Goal: Task Accomplishment & Management: Use online tool/utility

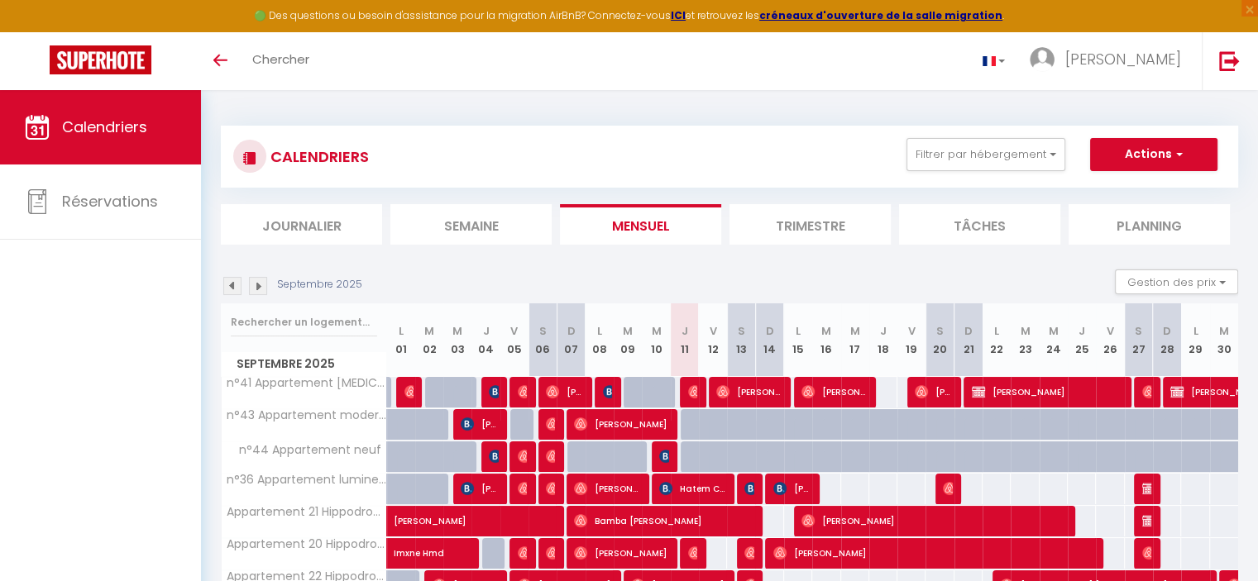
scroll to position [119, 0]
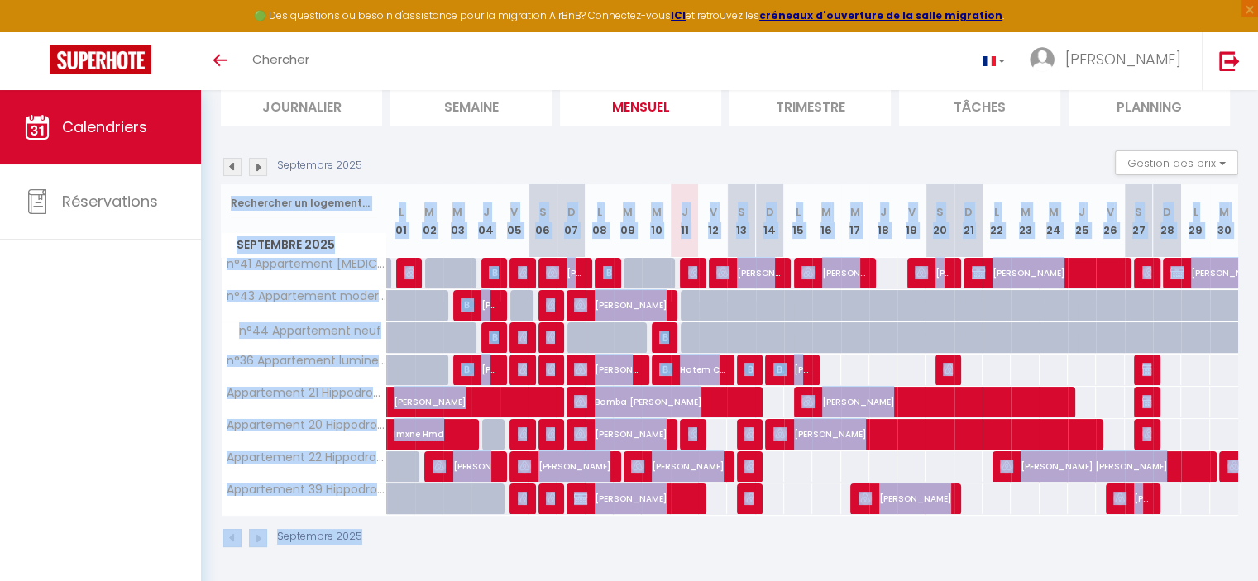
drag, startPoint x: 982, startPoint y: 542, endPoint x: 977, endPoint y: 152, distance: 390.3
click at [977, 152] on div "Septembre 2025 Gestion des prix Nb Nuits minimum Règles Disponibilité Septembre…" at bounding box center [729, 357] width 1017 height 414
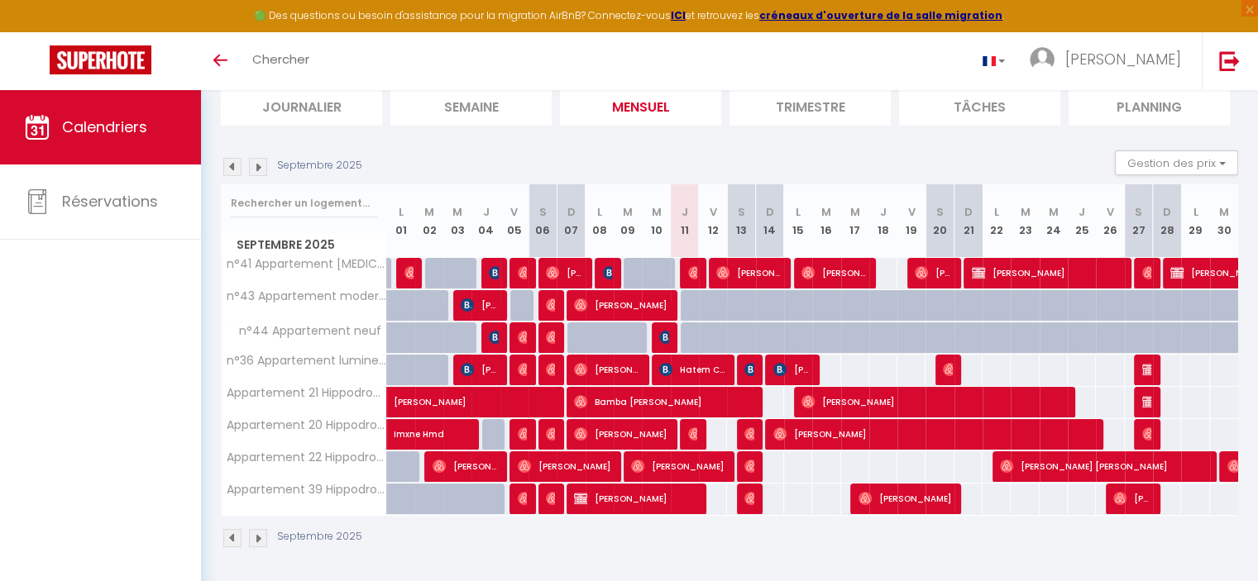
click at [977, 152] on div "Septembre 2025 Gestion des prix Nb Nuits minimum Règles Disponibilité" at bounding box center [729, 167] width 1017 height 34
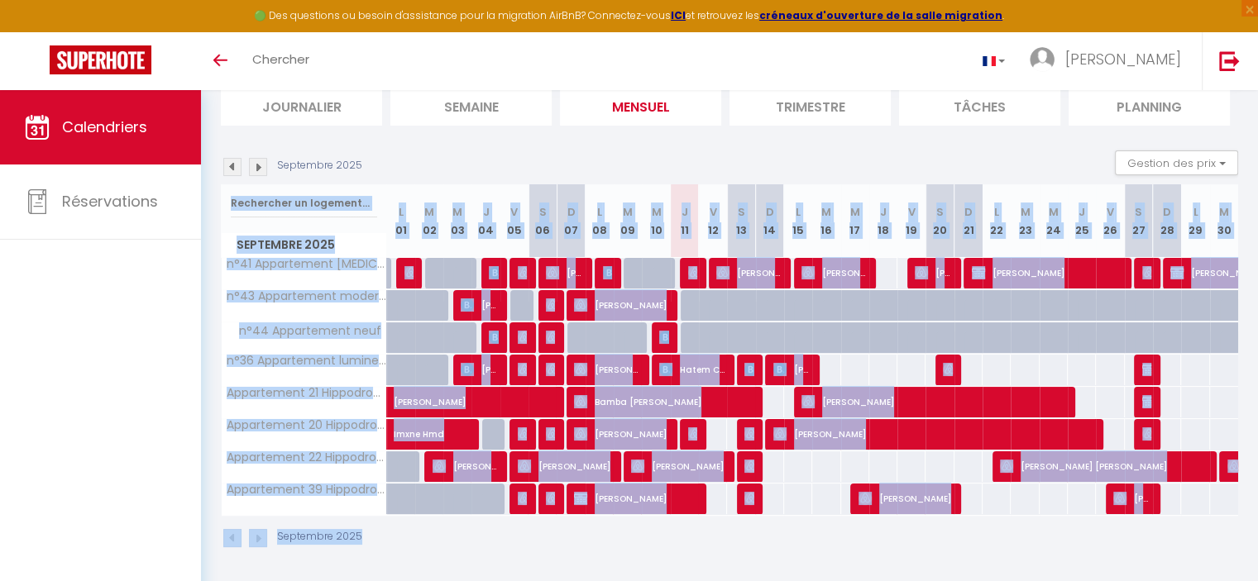
drag, startPoint x: 977, startPoint y: 152, endPoint x: 944, endPoint y: 531, distance: 380.2
click at [944, 531] on div "Septembre 2025 Gestion des prix Nb Nuits minimum Règles Disponibilité Septembre…" at bounding box center [729, 357] width 1017 height 414
click at [944, 531] on div "Septembre 2025" at bounding box center [729, 540] width 1017 height 49
drag, startPoint x: 944, startPoint y: 531, endPoint x: 941, endPoint y: 138, distance: 392.8
click at [941, 138] on section "Septembre 2025 Gestion des prix Nb Nuits minimum Règles Disponibilité Septembre…" at bounding box center [729, 349] width 1017 height 431
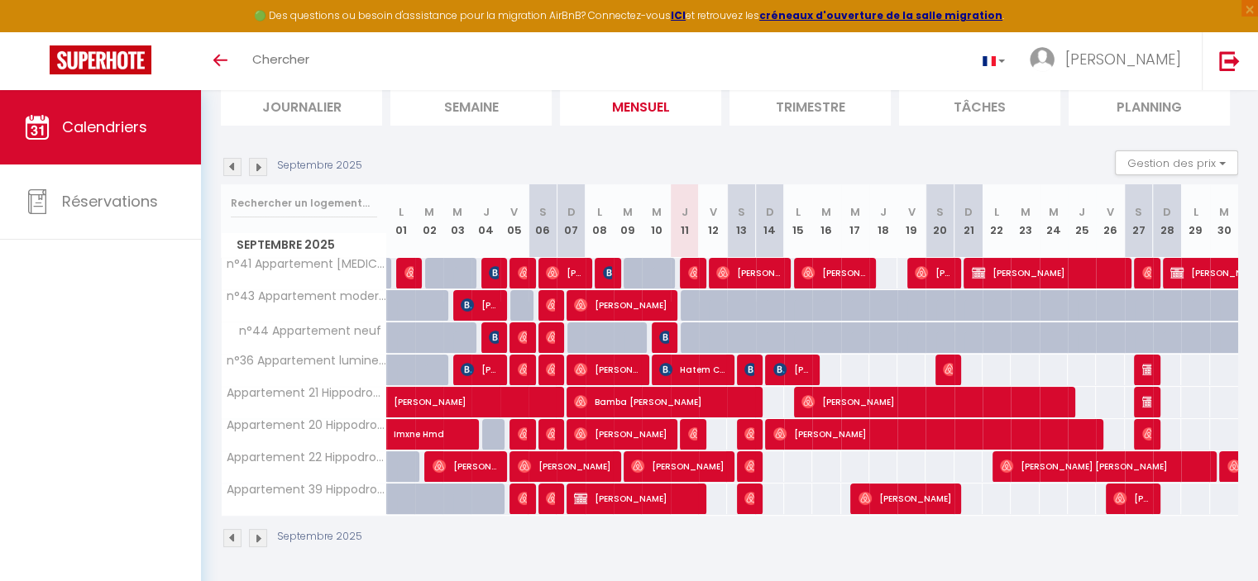
click at [941, 138] on section "Septembre 2025 Gestion des prix Nb Nuits minimum Règles Disponibilité Septembre…" at bounding box center [729, 349] width 1017 height 431
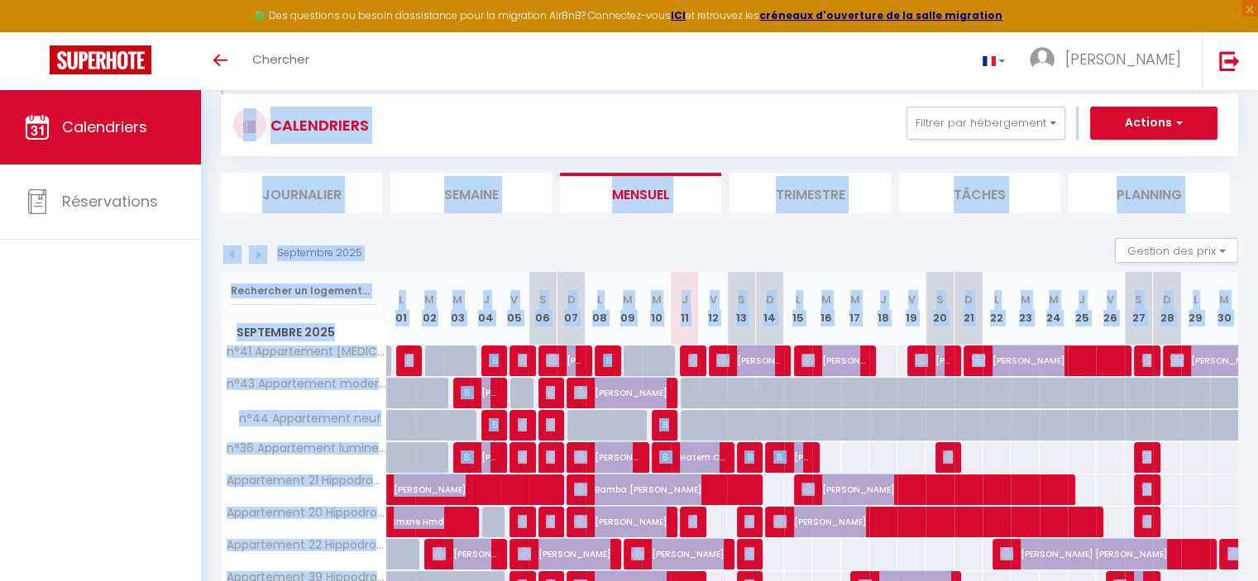
scroll to position [0, 0]
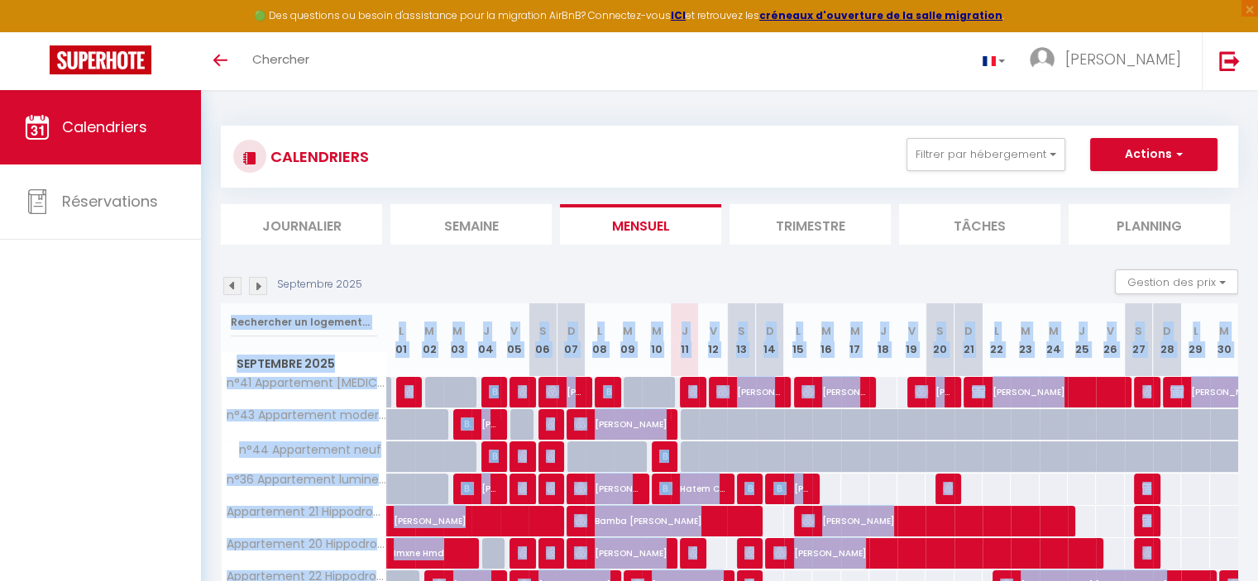
drag, startPoint x: 888, startPoint y: 565, endPoint x: 821, endPoint y: 274, distance: 298.7
click at [821, 274] on div "CALENDRIERS Filtrer par hébergement Tous n°41 Appartement [MEDICAL_DATA] Lumine…" at bounding box center [729, 397] width 1057 height 614
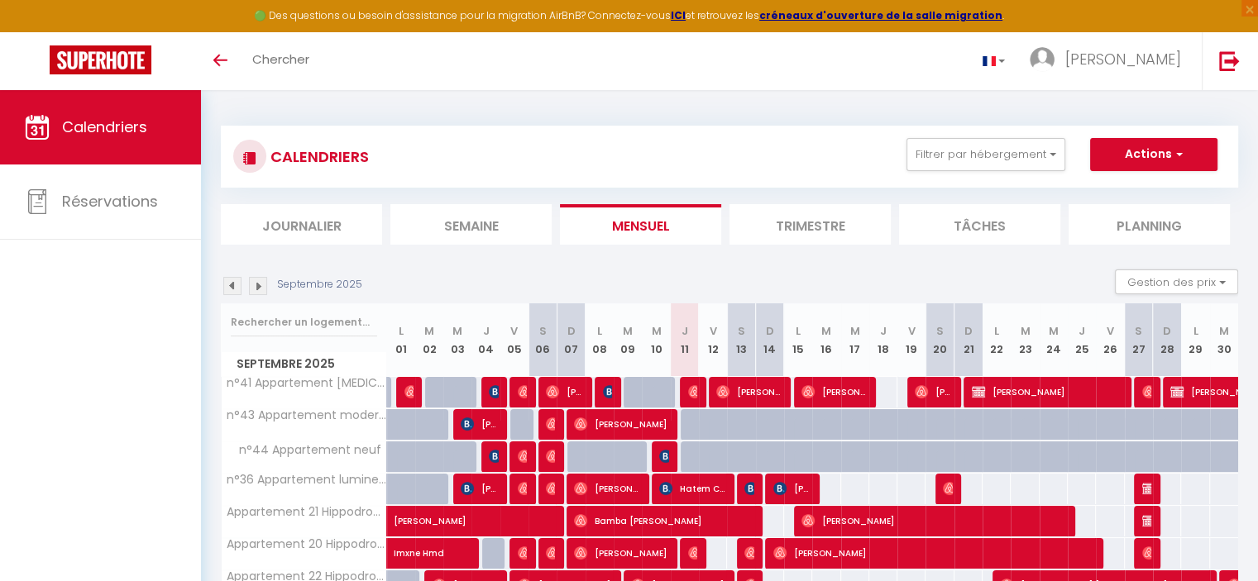
click at [821, 274] on div "Septembre 2025 Gestion des prix Nb Nuits minimum Règles Disponibilité" at bounding box center [729, 287] width 1017 height 34
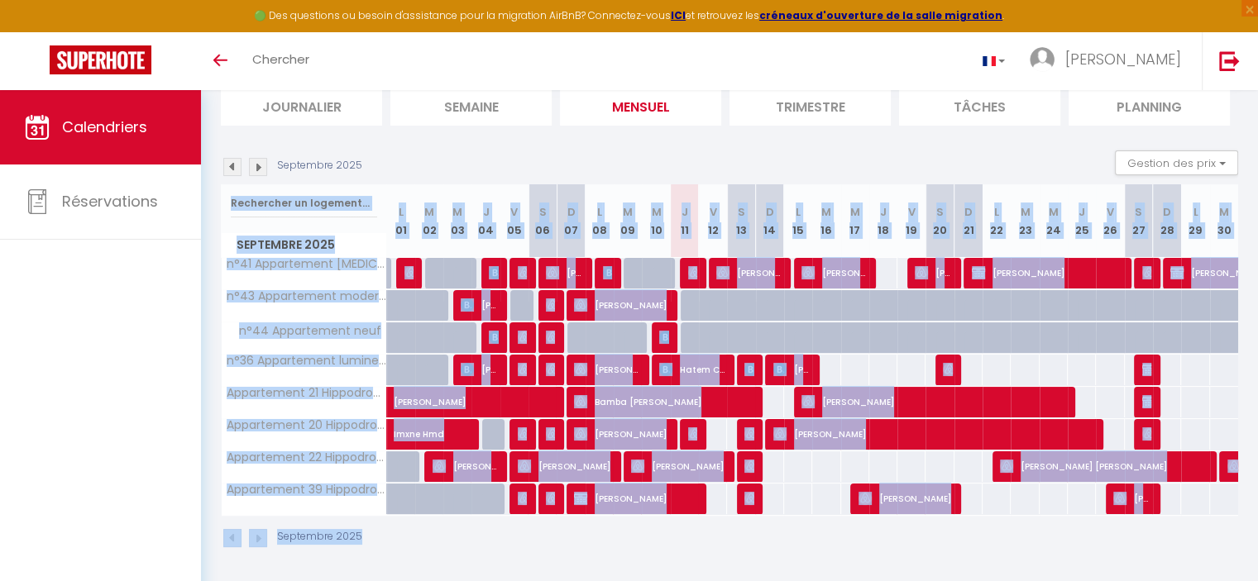
drag, startPoint x: 689, startPoint y: 566, endPoint x: 791, endPoint y: 141, distance: 436.4
click at [791, 141] on div "CALENDRIERS Filtrer par hébergement Tous n°41 Appartement [MEDICAL_DATA] Lumine…" at bounding box center [729, 278] width 1057 height 614
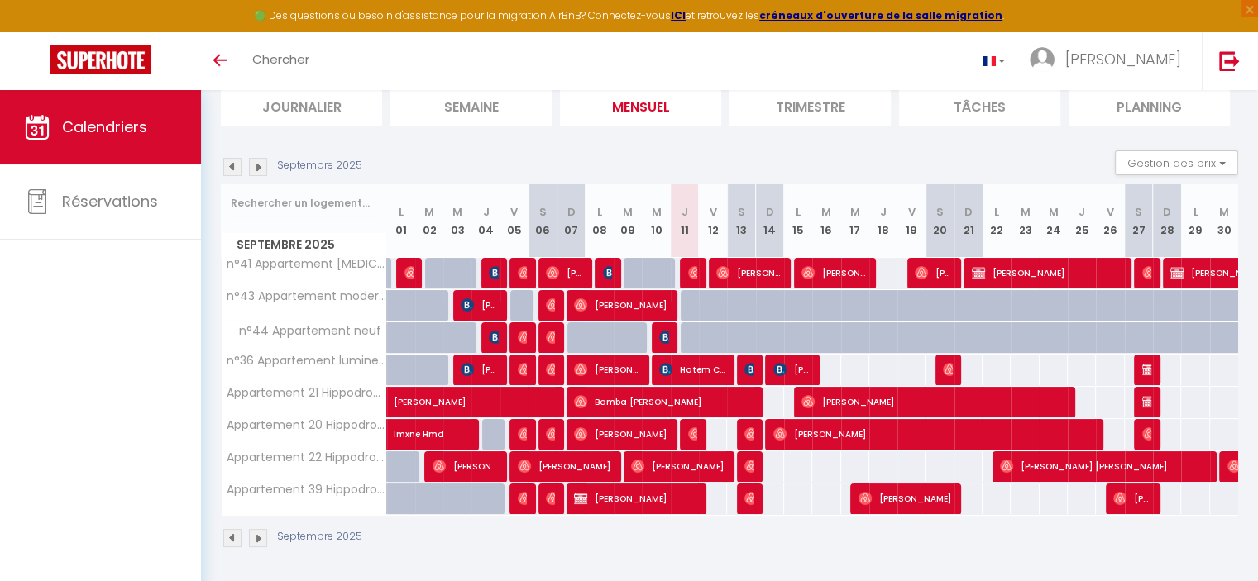
click at [791, 141] on section "Septembre 2025 Gestion des prix Nb Nuits minimum Règles Disponibilité Septembre…" at bounding box center [729, 349] width 1017 height 431
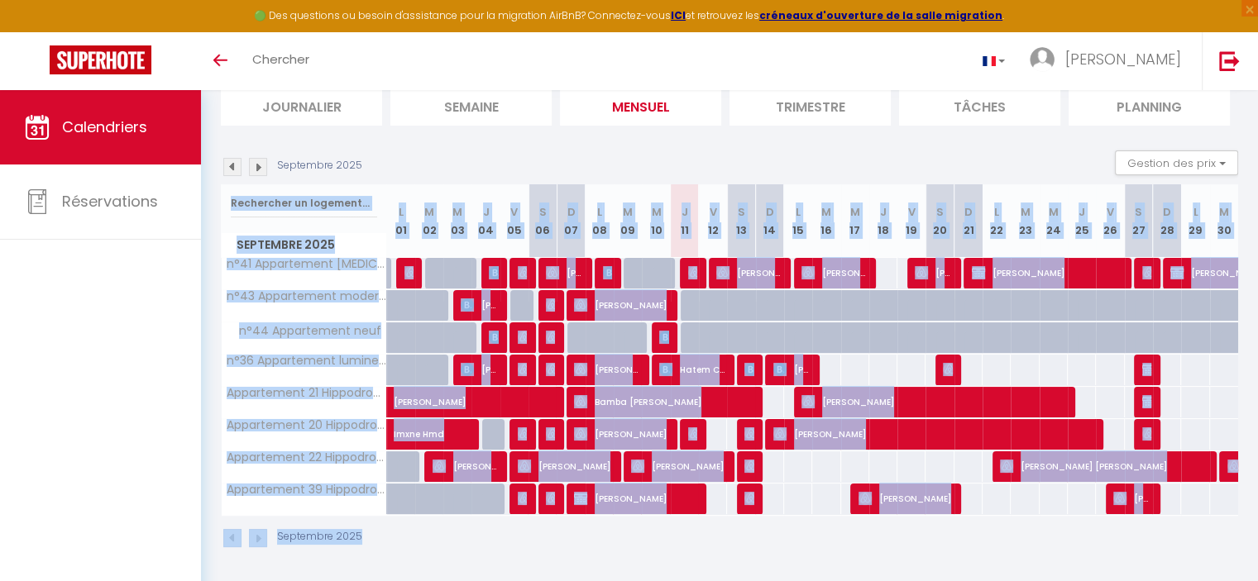
drag, startPoint x: 791, startPoint y: 141, endPoint x: 619, endPoint y: 571, distance: 463.4
click at [619, 571] on div "CALENDRIERS Filtrer par hébergement Tous n°41 Appartement [MEDICAL_DATA] Lumine…" at bounding box center [729, 278] width 1057 height 614
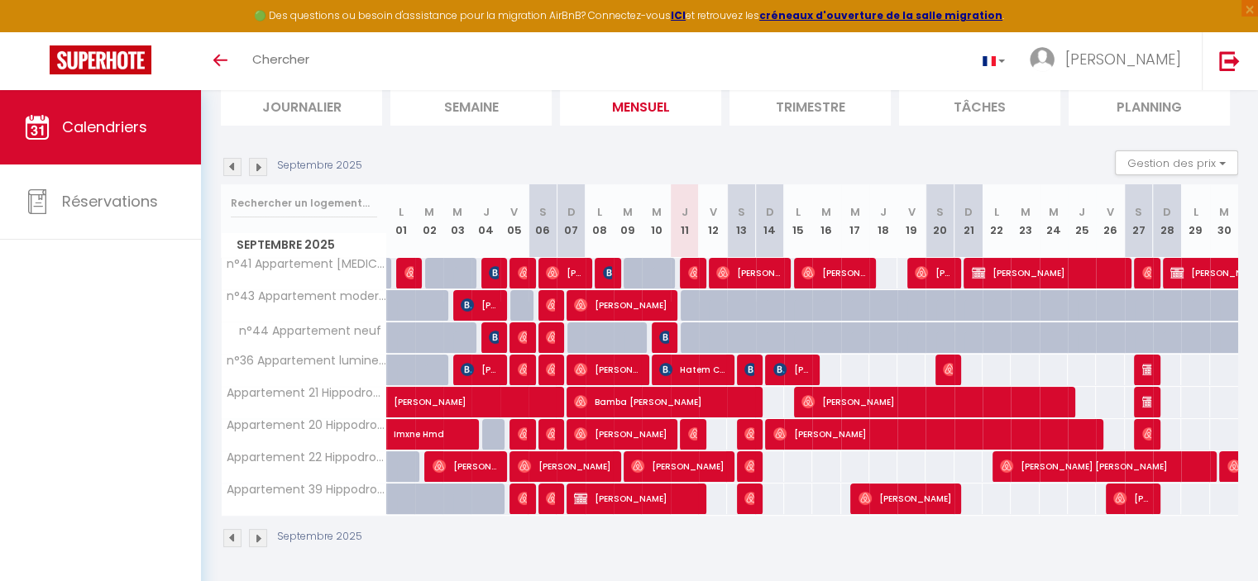
click at [619, 571] on div "CALENDRIERS Filtrer par hébergement Tous n°41 Appartement [MEDICAL_DATA] Lumine…" at bounding box center [729, 278] width 1057 height 614
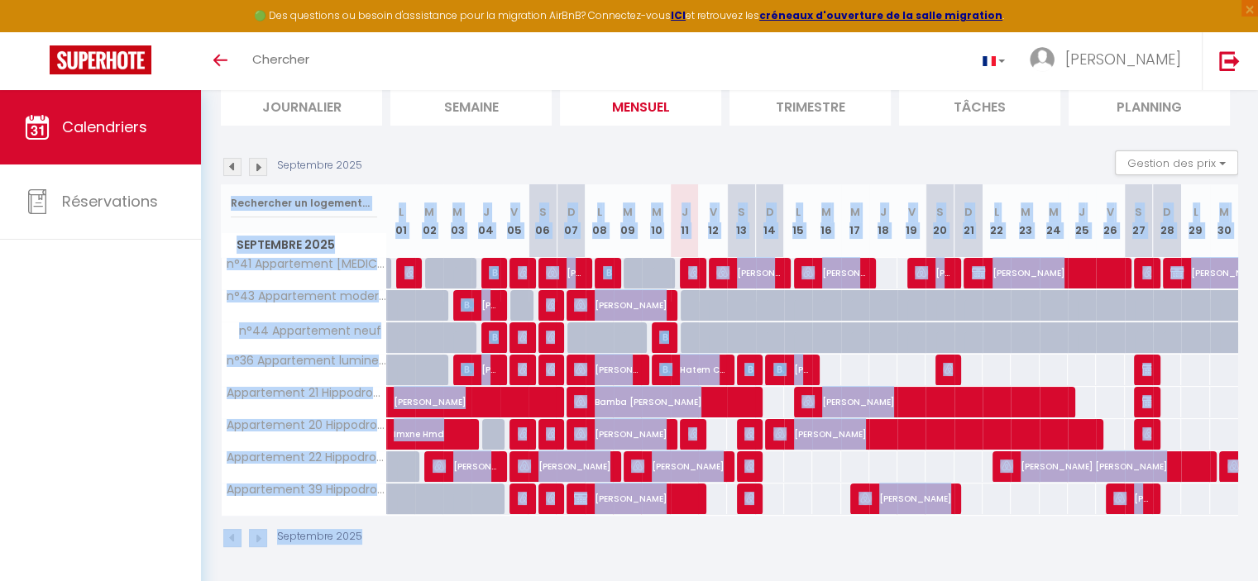
drag, startPoint x: 620, startPoint y: 561, endPoint x: 748, endPoint y: 137, distance: 442.1
click at [748, 137] on section "Septembre 2025 Gestion des prix Nb Nuits minimum Règles Disponibilité Septembre…" at bounding box center [729, 349] width 1017 height 431
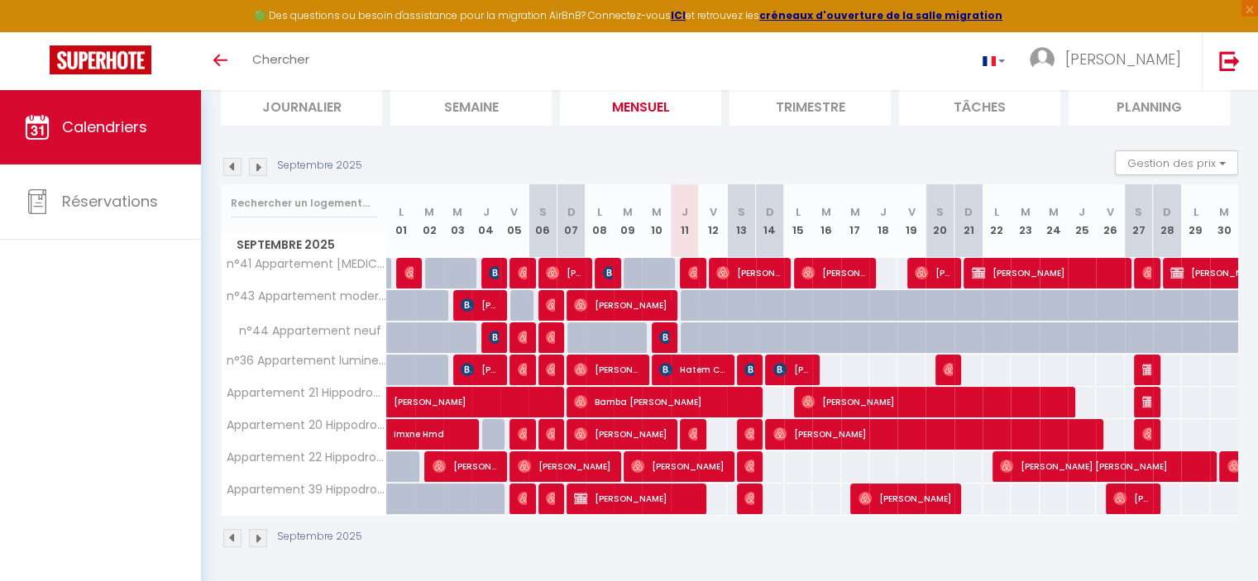
click at [748, 137] on section "Septembre 2025 Gestion des prix Nb Nuits minimum Règles Disponibilité Septembre…" at bounding box center [729, 349] width 1017 height 431
click at [692, 169] on div "Septembre 2025 Gestion des prix Nb Nuits minimum Règles Disponibilité" at bounding box center [729, 167] width 1017 height 34
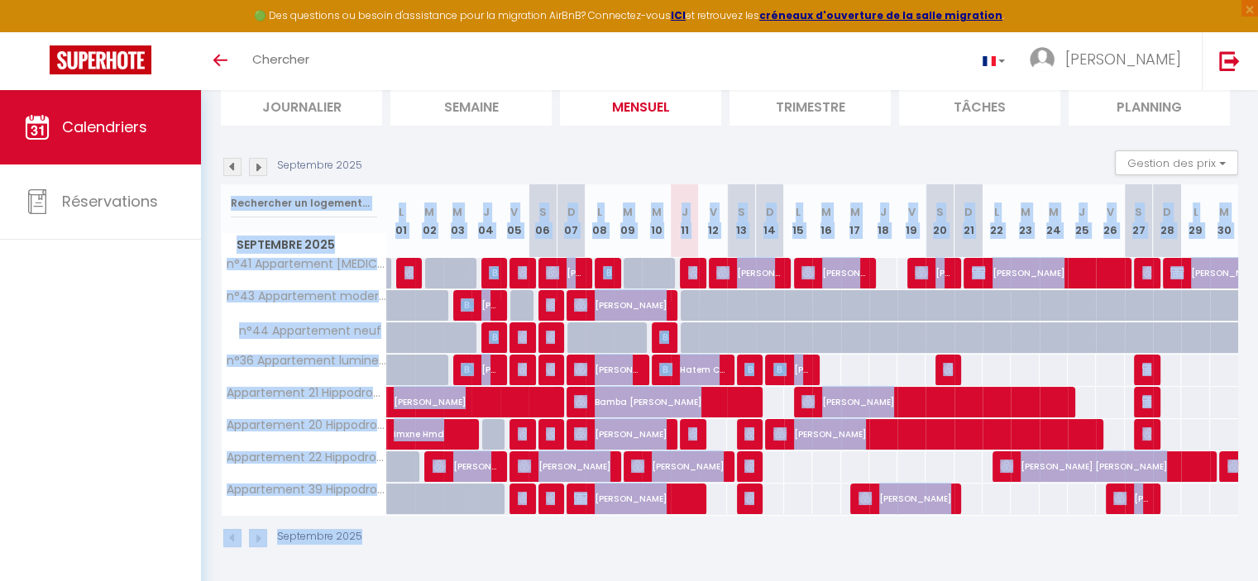
drag, startPoint x: 848, startPoint y: 538, endPoint x: 850, endPoint y: 150, distance: 388.7
click at [850, 150] on div "Septembre 2025 Gestion des prix Nb Nuits minimum Règles Disponibilité Septembre…" at bounding box center [729, 357] width 1017 height 414
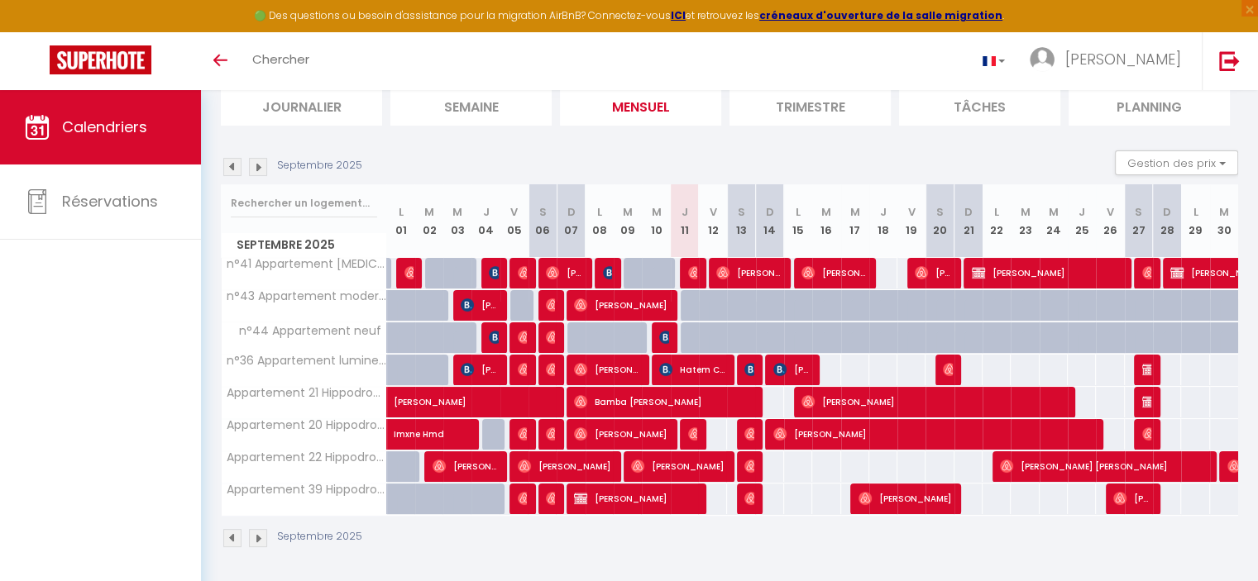
click at [850, 150] on div "Septembre 2025 Gestion des prix Nb Nuits minimum Règles Disponibilité" at bounding box center [729, 167] width 1017 height 34
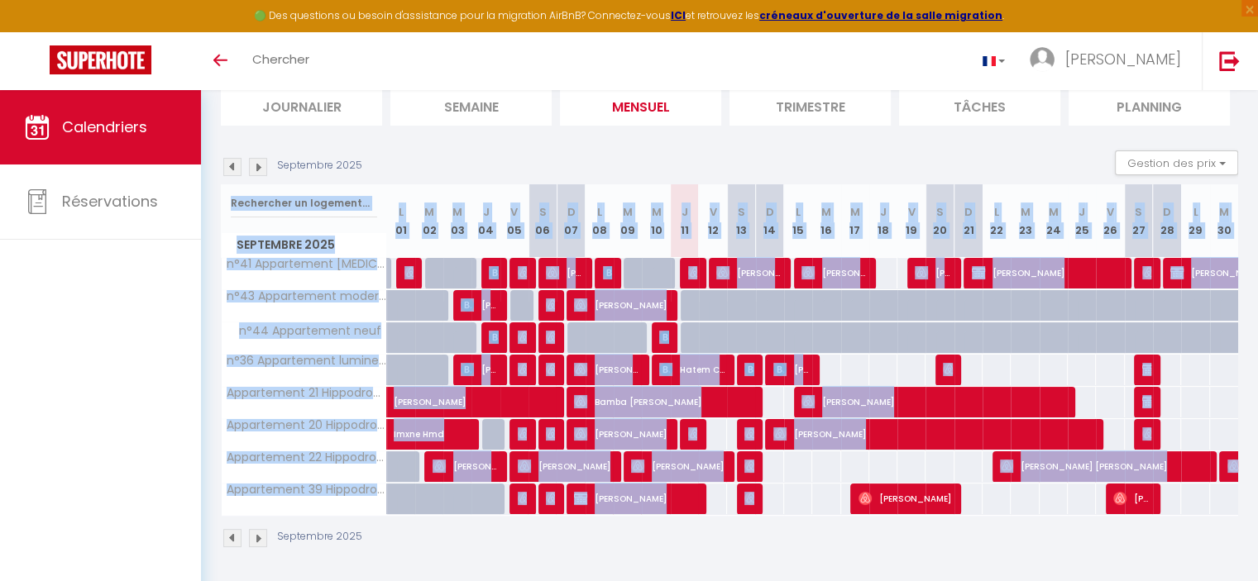
drag, startPoint x: 850, startPoint y: 150, endPoint x: 787, endPoint y: 501, distance: 357.0
click at [787, 501] on div "Septembre 2025 Gestion des prix Nb Nuits minimum Règles Disponibilité Septembre…" at bounding box center [729, 357] width 1017 height 414
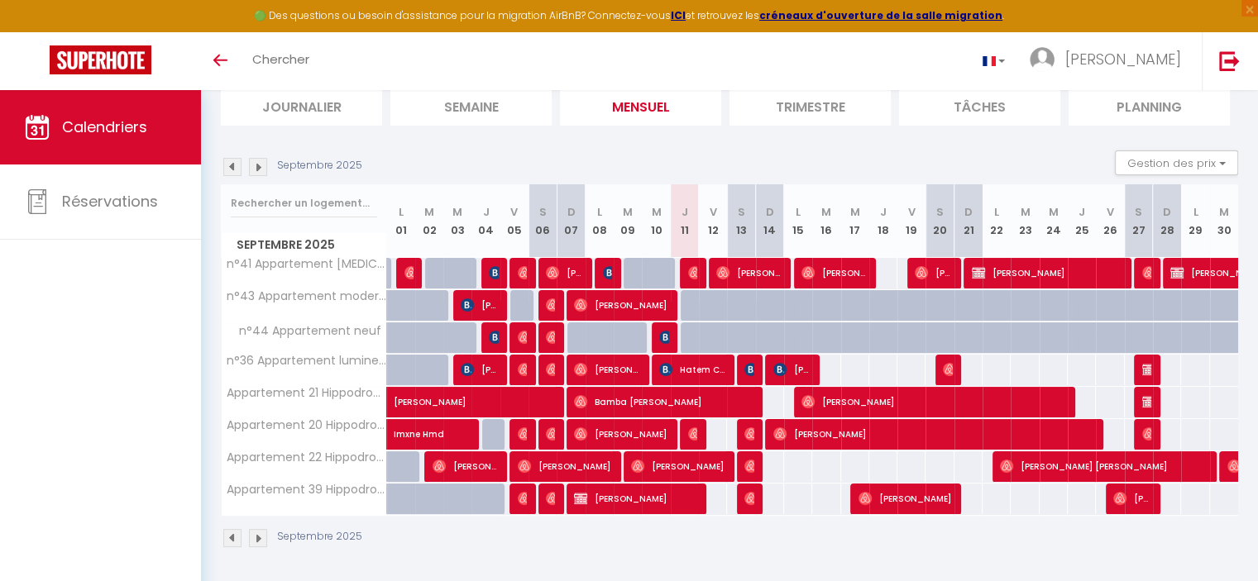
click at [774, 533] on div "Septembre 2025" at bounding box center [729, 540] width 1017 height 49
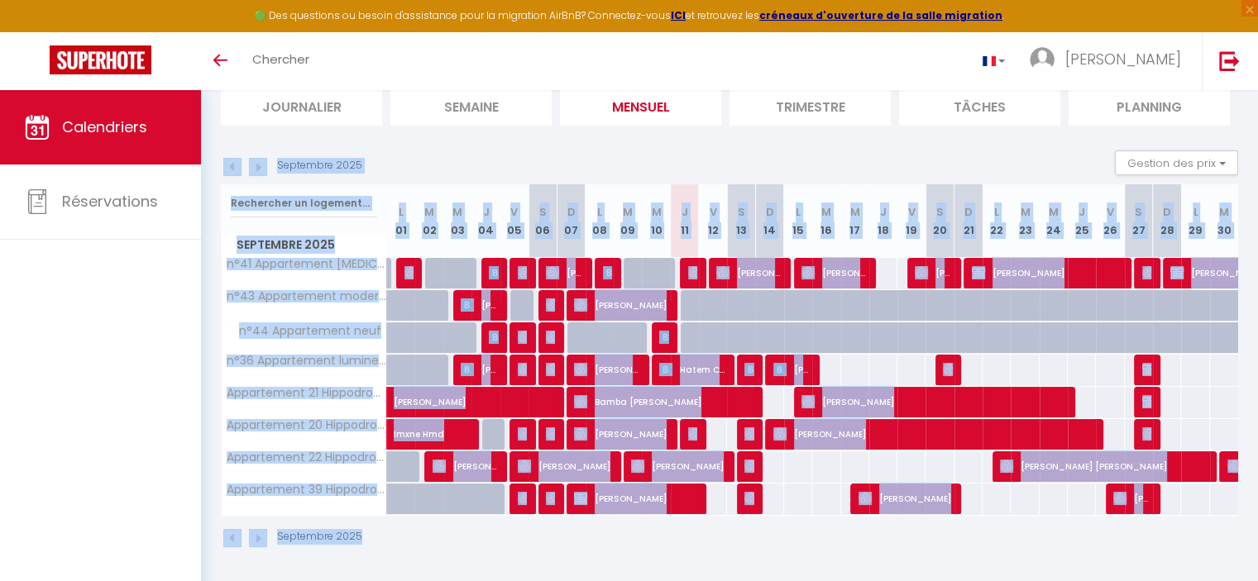
drag, startPoint x: 625, startPoint y: 515, endPoint x: 708, endPoint y: 151, distance: 373.1
click at [708, 151] on div "Septembre 2025 Gestion des prix Nb Nuits minimum Règles Disponibilité Septembre…" at bounding box center [729, 357] width 1017 height 414
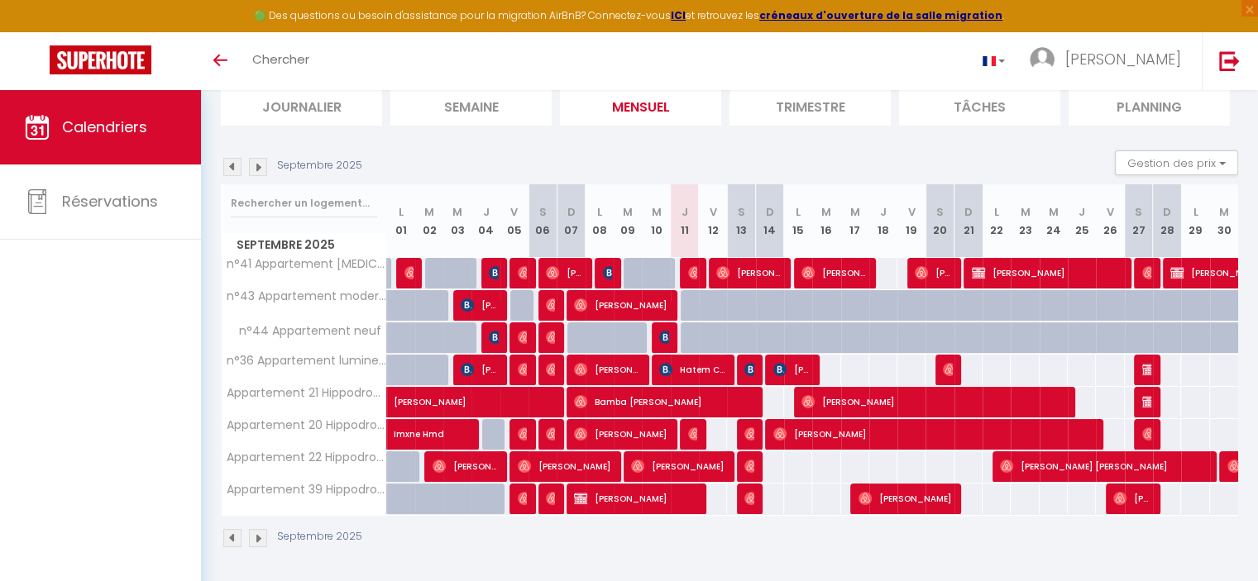
click at [708, 151] on div "Septembre 2025 Gestion des prix Nb Nuits minimum Règles Disponibilité" at bounding box center [729, 167] width 1017 height 34
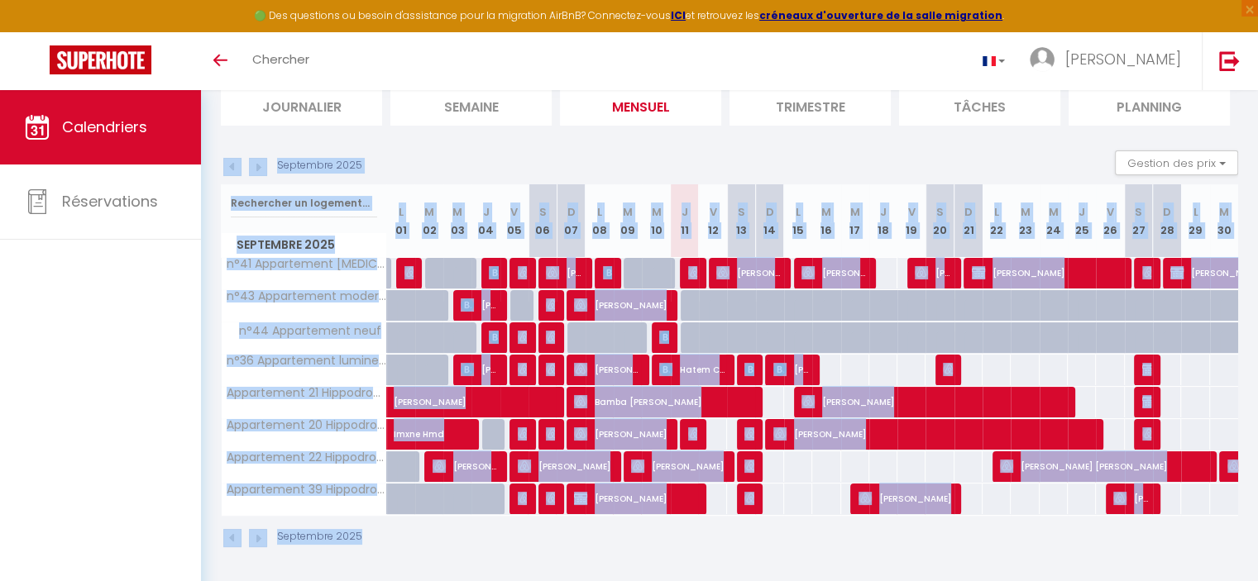
drag, startPoint x: 708, startPoint y: 151, endPoint x: 595, endPoint y: 545, distance: 409.6
click at [595, 545] on div "Septembre 2025 Gestion des prix Nb Nuits minimum Règles Disponibilité Septembre…" at bounding box center [729, 357] width 1017 height 414
click at [595, 545] on div "Septembre 2025" at bounding box center [729, 540] width 1017 height 49
drag, startPoint x: 595, startPoint y: 545, endPoint x: 652, endPoint y: 161, distance: 387.9
click at [652, 161] on div "Septembre 2025 Gestion des prix Nb Nuits minimum Règles Disponibilité Septembre…" at bounding box center [729, 357] width 1017 height 414
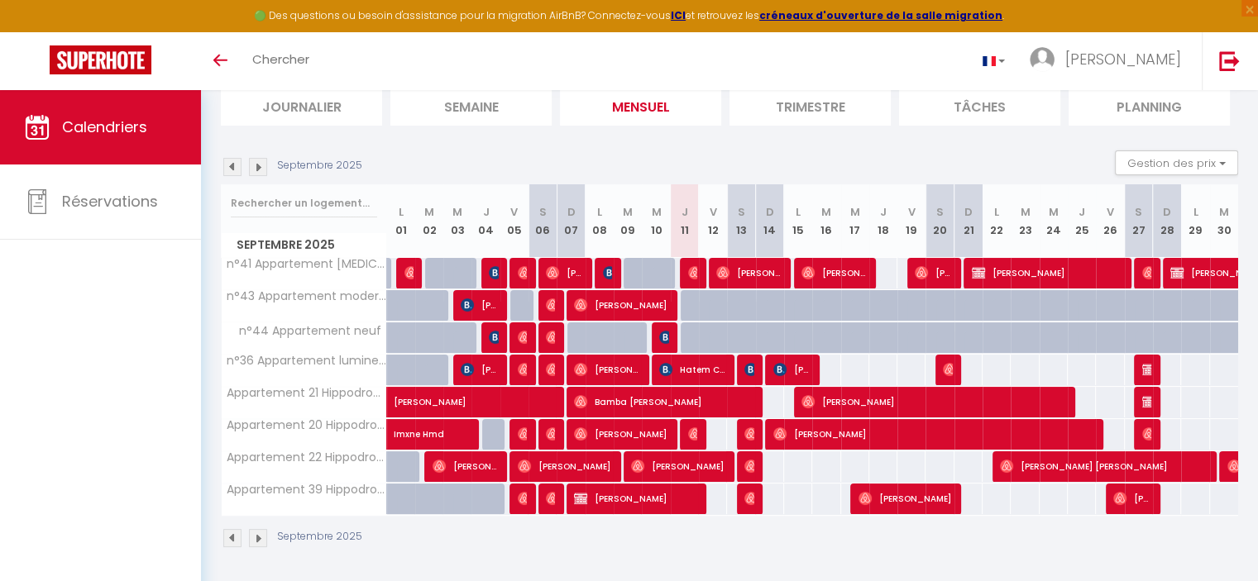
click at [652, 161] on div "Septembre 2025 Gestion des prix Nb Nuits minimum Règles Disponibilité" at bounding box center [729, 167] width 1017 height 34
